Goal: Download file/media

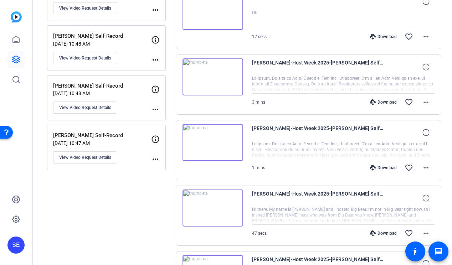
scroll to position [2085, 0]
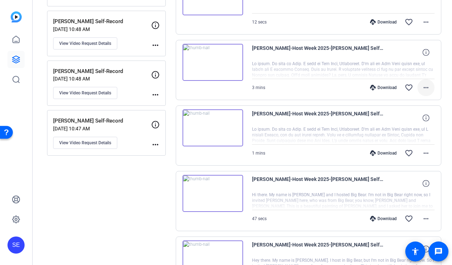
click at [424, 85] on mat-icon "more_horiz" at bounding box center [425, 87] width 9 height 9
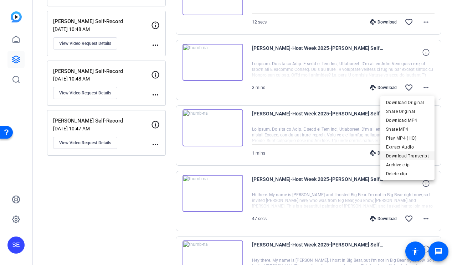
click at [416, 152] on span "Download Transcript" at bounding box center [407, 156] width 43 height 9
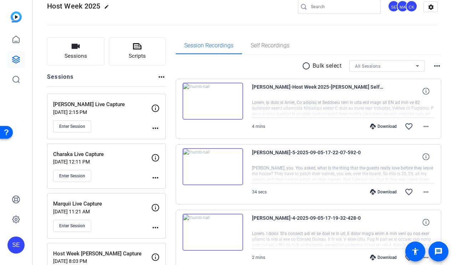
scroll to position [0, 0]
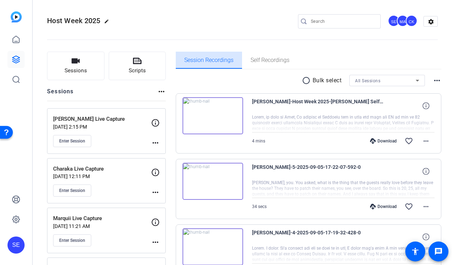
click at [205, 66] on span "Session Recordings" at bounding box center [208, 60] width 49 height 17
click at [15, 62] on icon at bounding box center [16, 59] width 9 height 9
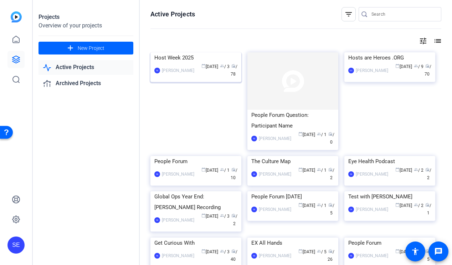
click at [194, 52] on img at bounding box center [195, 52] width 91 height 0
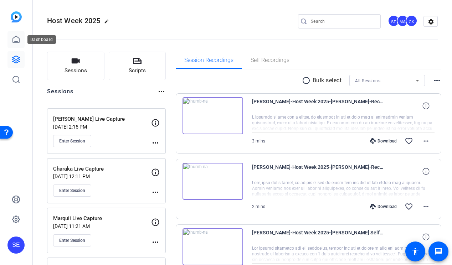
click at [15, 38] on icon at bounding box center [16, 39] width 9 height 9
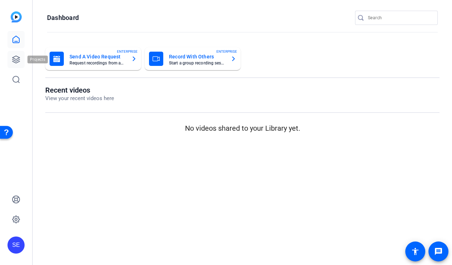
click at [13, 63] on icon at bounding box center [16, 59] width 9 height 9
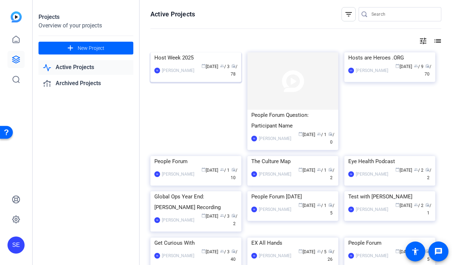
click at [182, 52] on img at bounding box center [195, 52] width 91 height 0
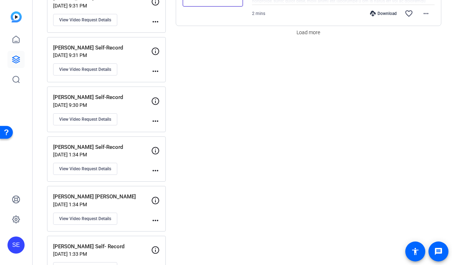
scroll to position [632, 0]
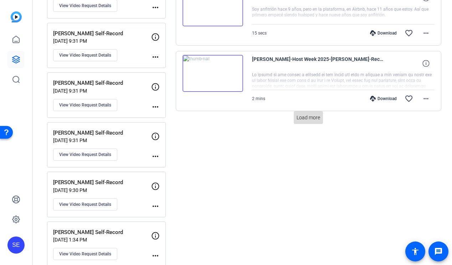
click at [317, 122] on span at bounding box center [308, 117] width 29 height 17
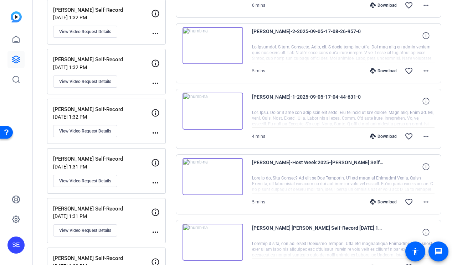
scroll to position [1052, 0]
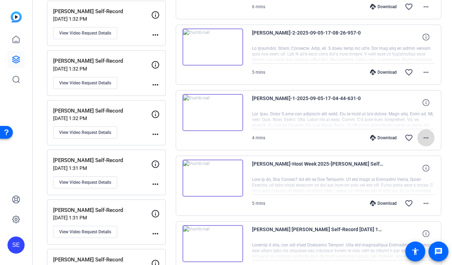
click at [428, 138] on mat-icon "more_horiz" at bounding box center [425, 138] width 9 height 9
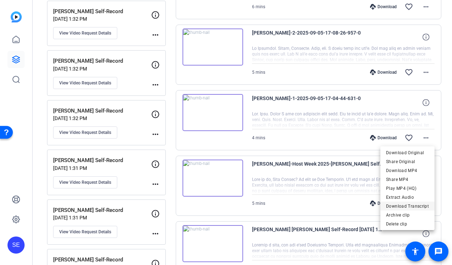
click at [410, 206] on span "Download Transcript" at bounding box center [407, 206] width 43 height 9
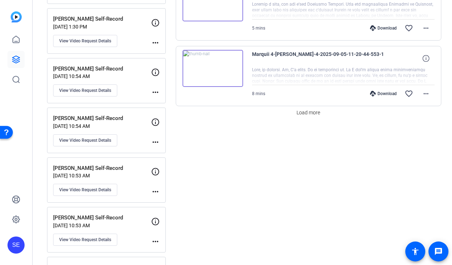
scroll to position [1308, 0]
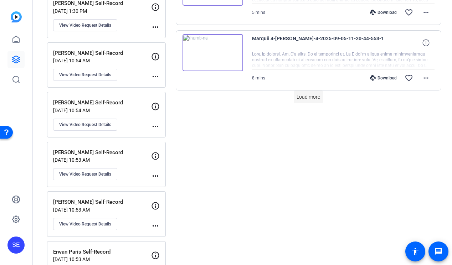
click at [309, 93] on span "Load more" at bounding box center [308, 96] width 24 height 7
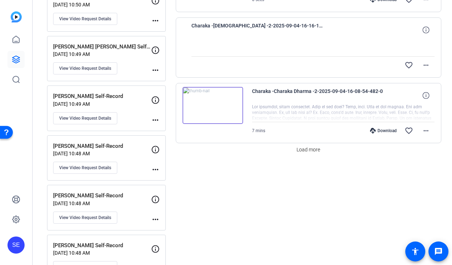
scroll to position [1984, 0]
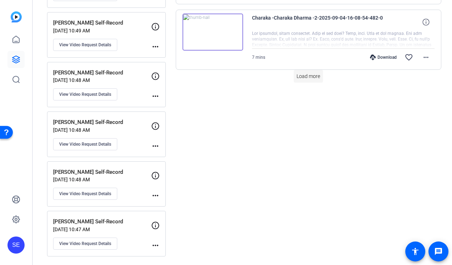
click at [305, 78] on span "Load more" at bounding box center [308, 76] width 24 height 7
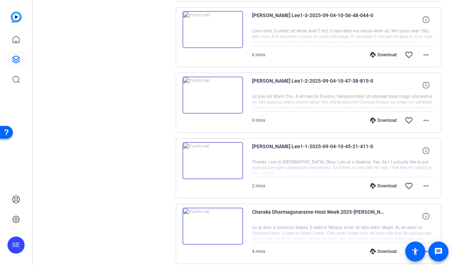
scroll to position [2489, 0]
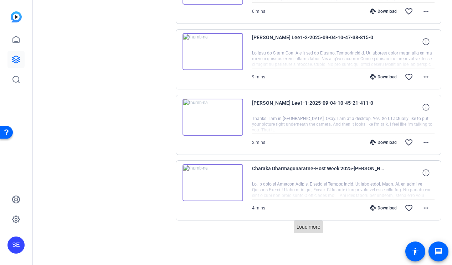
click at [302, 228] on span "Load more" at bounding box center [308, 226] width 24 height 7
click at [314, 229] on span "Load more" at bounding box center [308, 226] width 24 height 7
click at [315, 230] on span "Load more" at bounding box center [308, 226] width 24 height 7
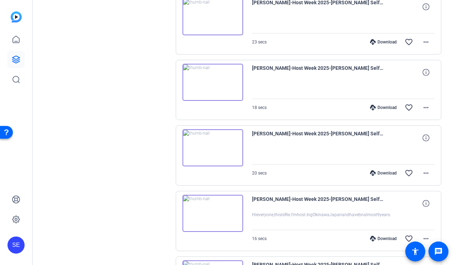
scroll to position [4455, 0]
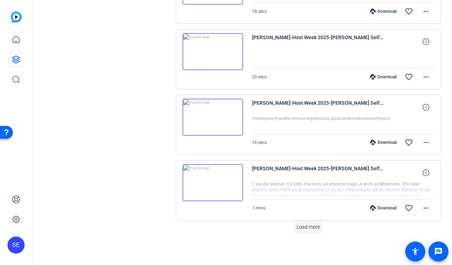
click at [315, 229] on span "Load more" at bounding box center [308, 226] width 24 height 7
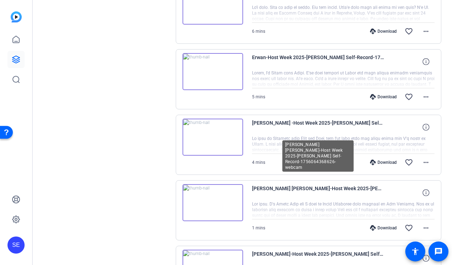
scroll to position [4816, 0]
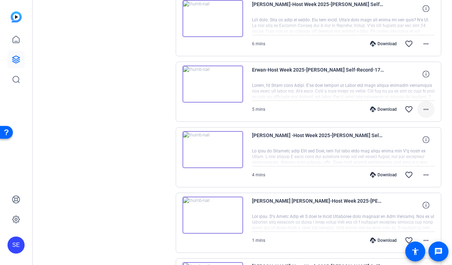
click at [426, 110] on mat-icon "more_horiz" at bounding box center [425, 109] width 9 height 9
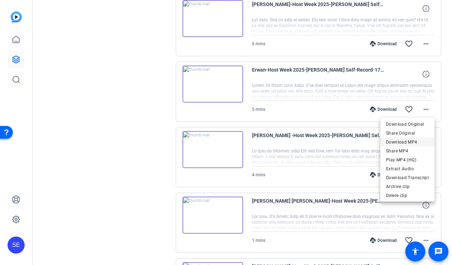
click at [420, 140] on span "Download MP4" at bounding box center [407, 142] width 43 height 9
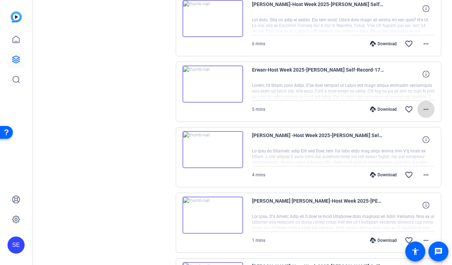
click at [430, 112] on span at bounding box center [425, 109] width 17 height 17
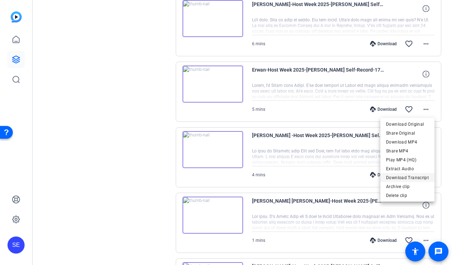
click at [422, 176] on span "Download Transcript" at bounding box center [407, 177] width 43 height 9
